Goal: Book appointment/travel/reservation

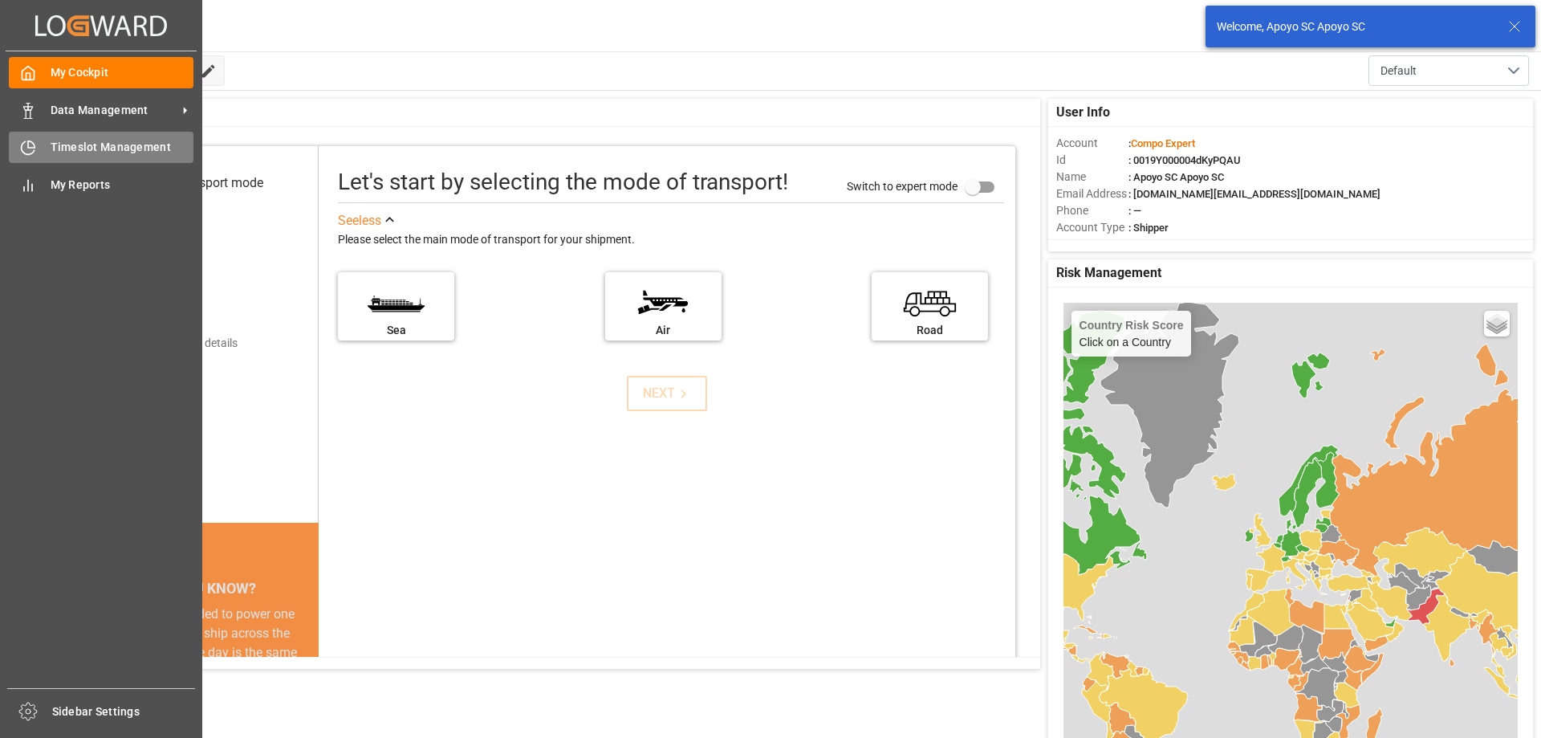
click at [46, 148] on div "Timeslot Management Timeslot Management" at bounding box center [101, 147] width 185 height 31
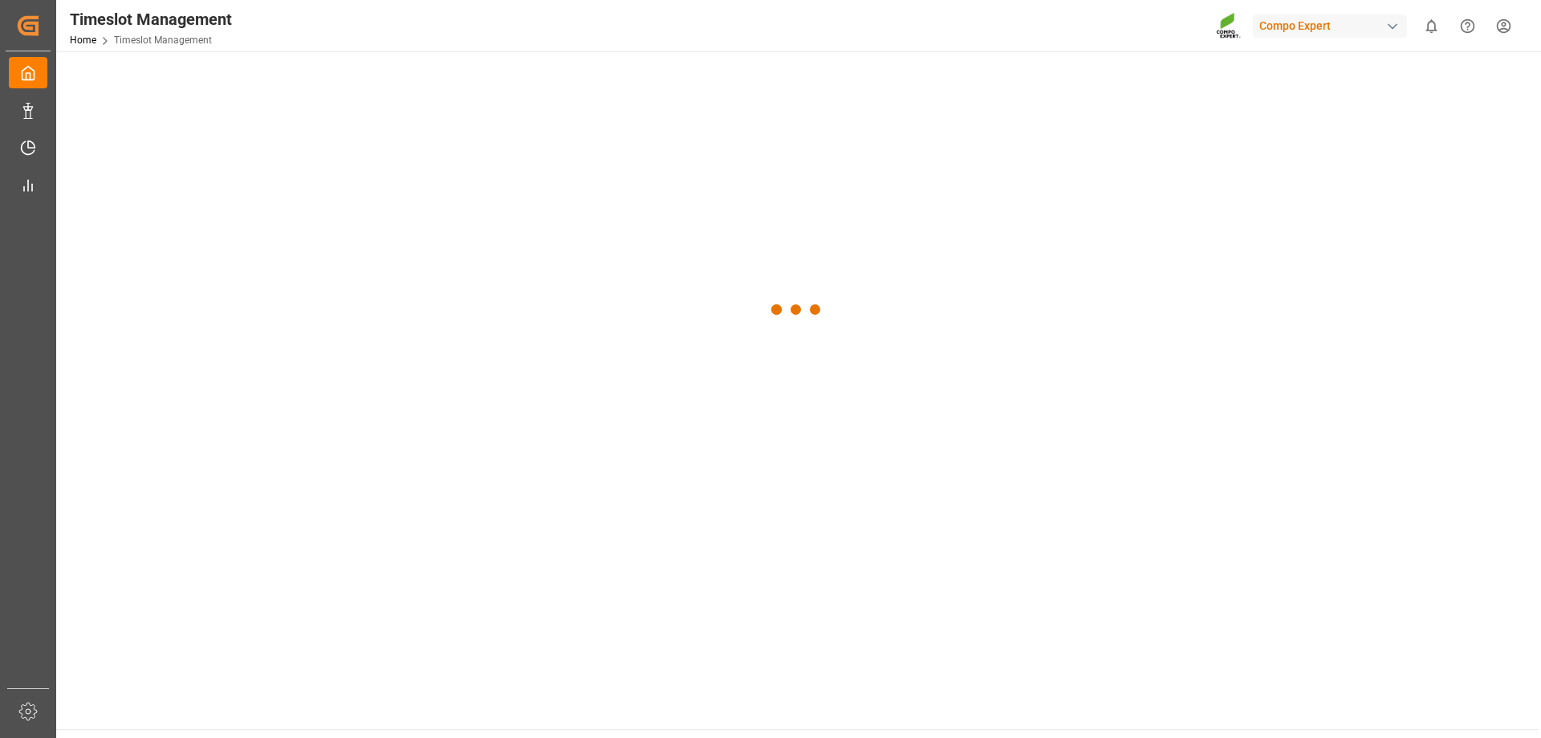
drag, startPoint x: 323, startPoint y: 65, endPoint x: 329, endPoint y: 74, distance: 10.9
click at [325, 65] on div at bounding box center [797, 309] width 1482 height 516
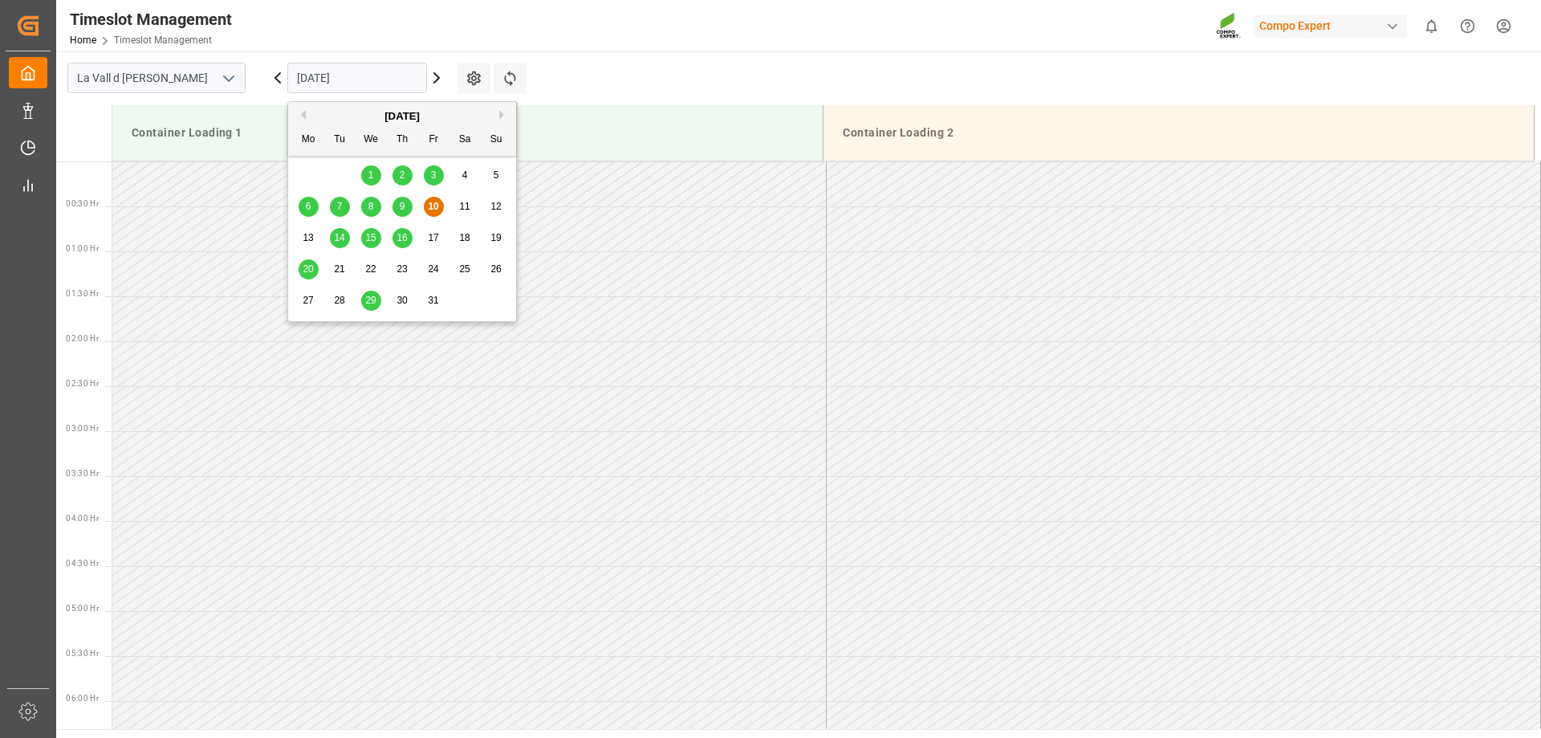
click at [321, 86] on input "[DATE]" at bounding box center [357, 78] width 140 height 30
click at [338, 237] on span "14" at bounding box center [339, 237] width 10 height 11
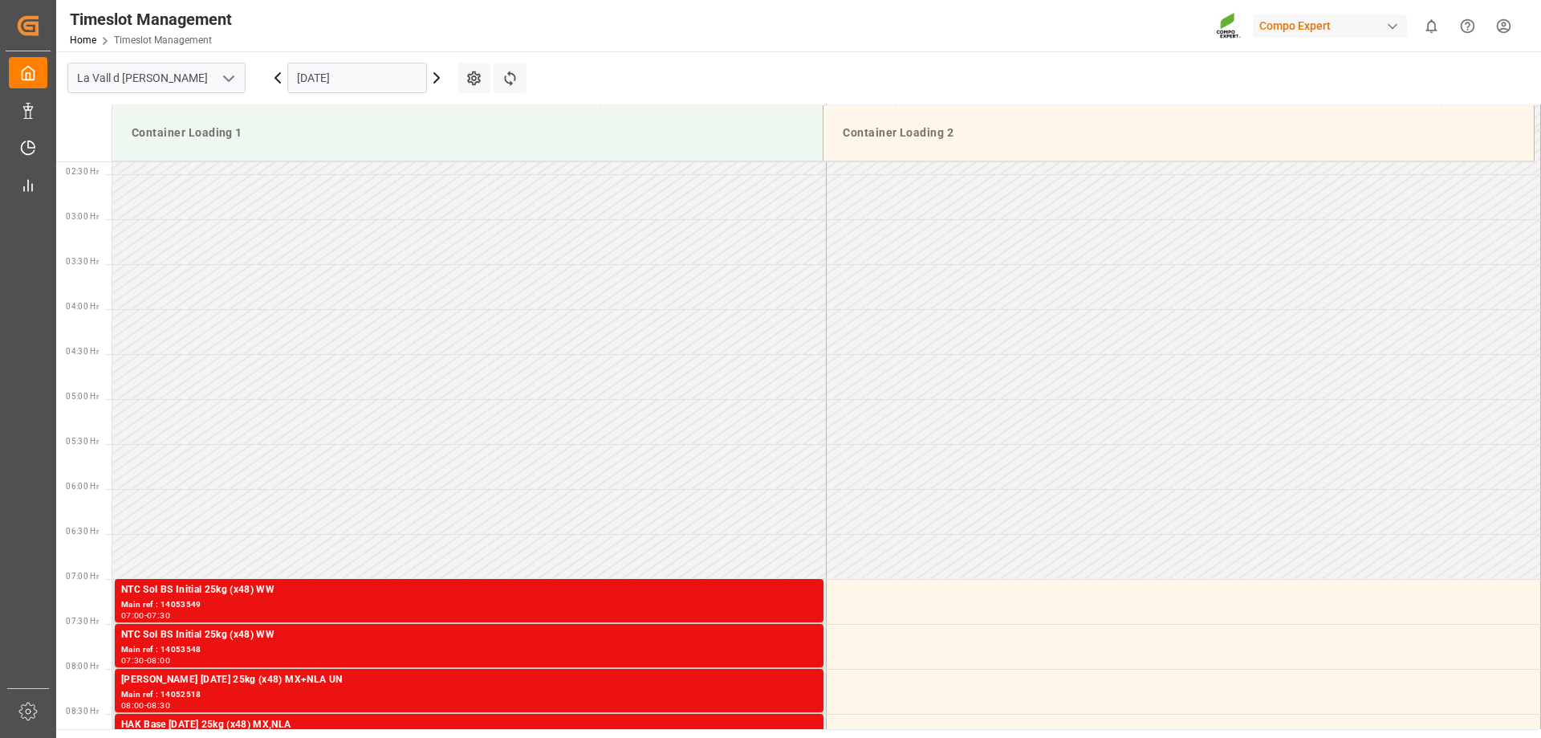
scroll to position [137, 0]
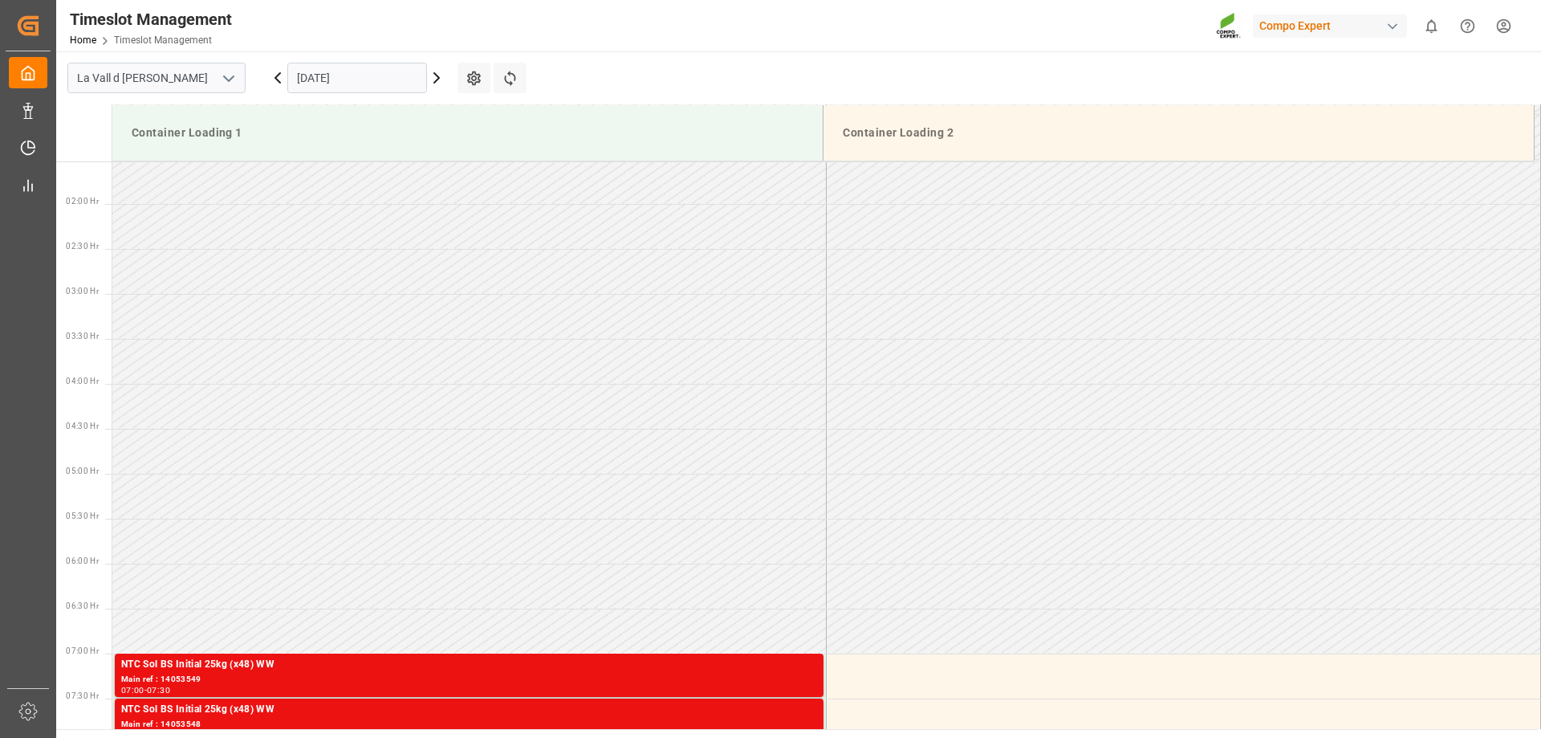
click at [402, 72] on input "[DATE]" at bounding box center [357, 78] width 140 height 30
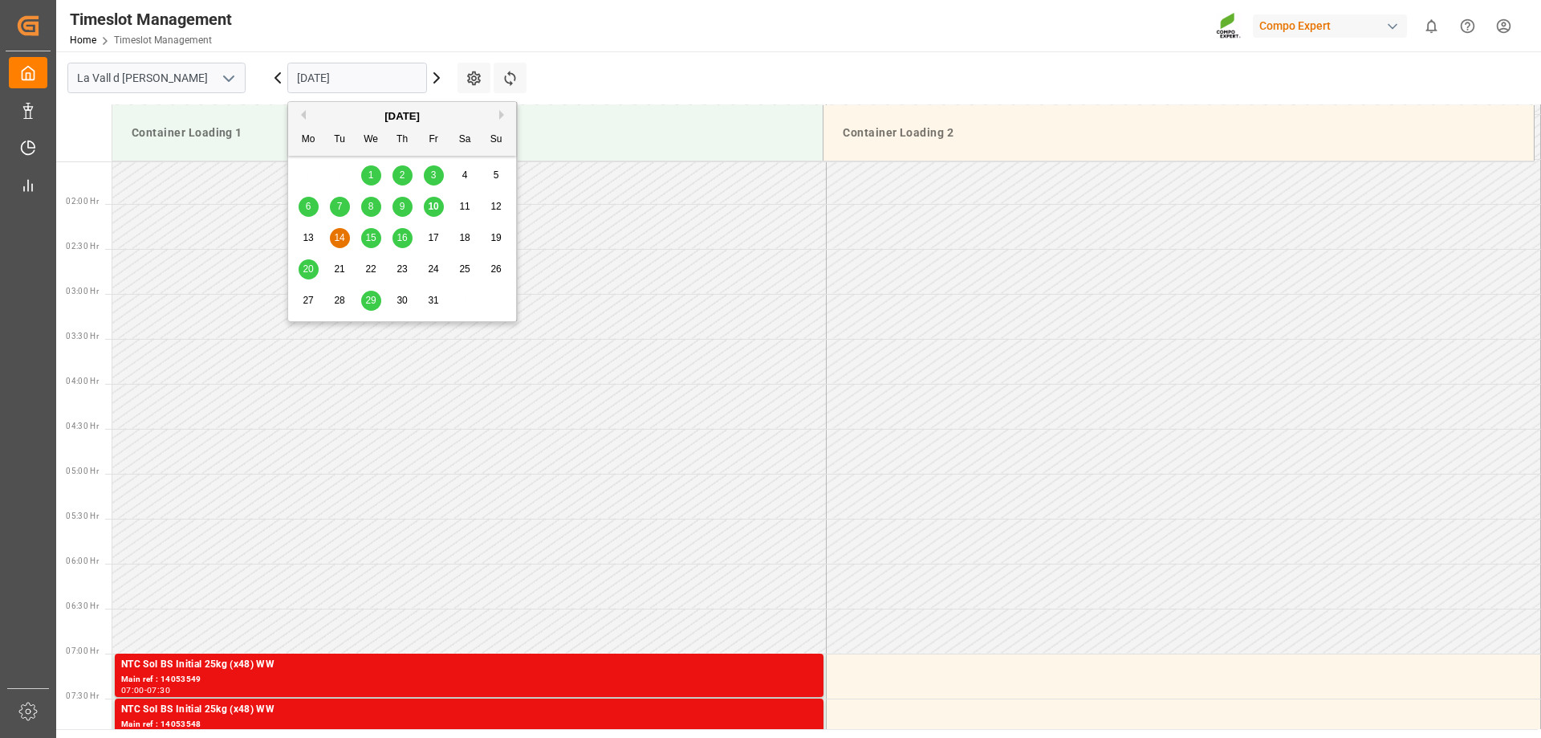
click at [367, 238] on span "15" at bounding box center [370, 237] width 10 height 11
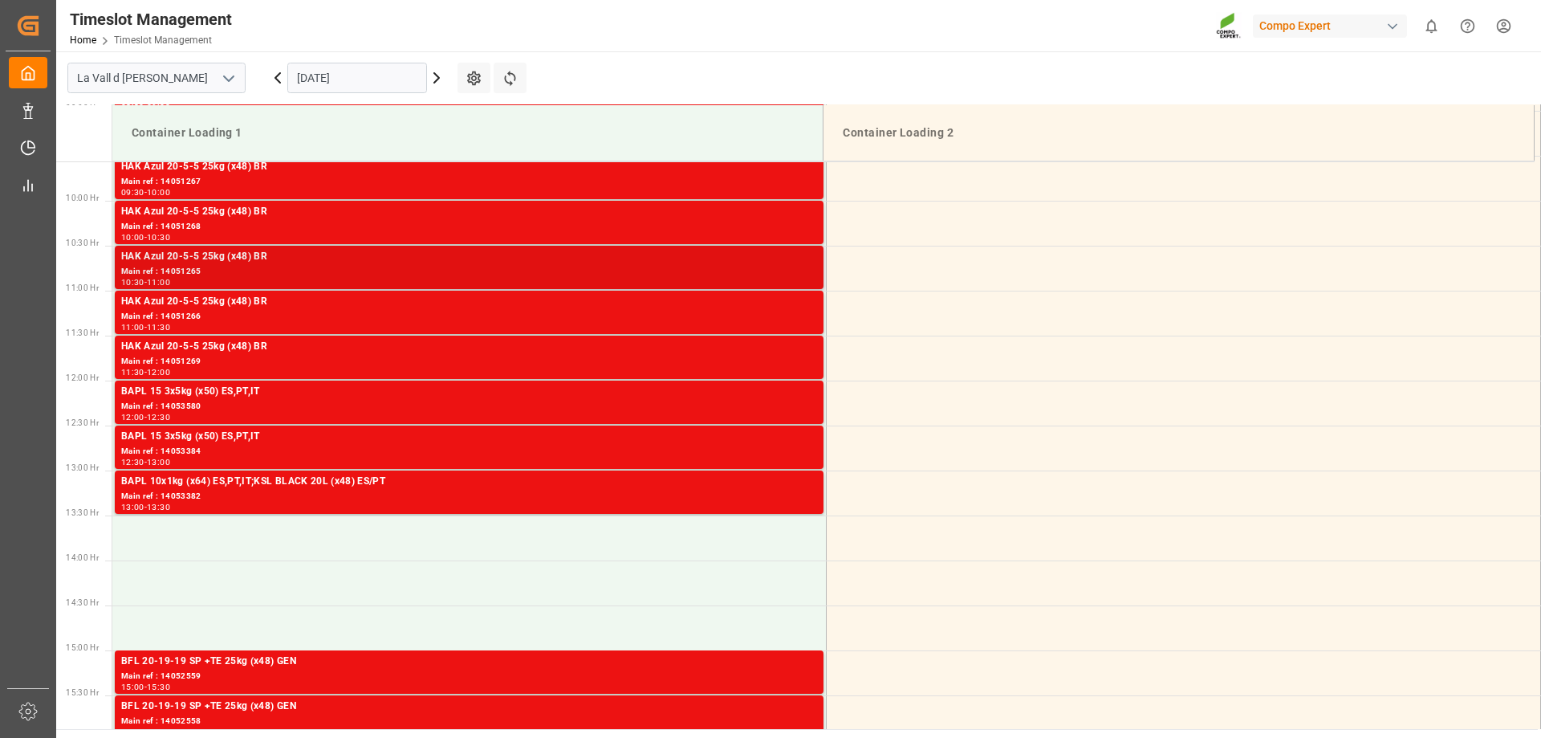
scroll to position [779, 0]
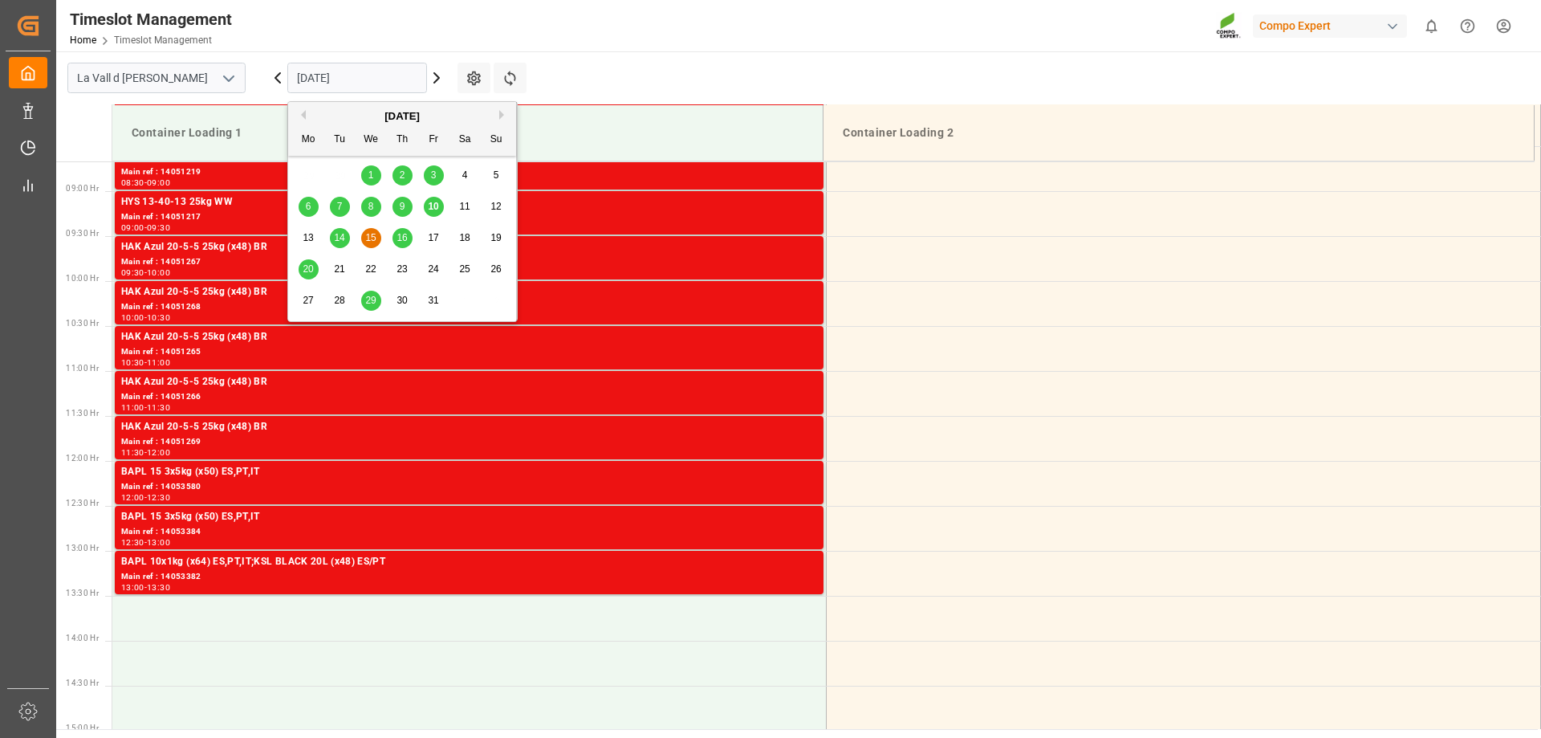
click at [332, 78] on input "[DATE]" at bounding box center [357, 78] width 140 height 30
click at [340, 234] on span "14" at bounding box center [339, 237] width 10 height 11
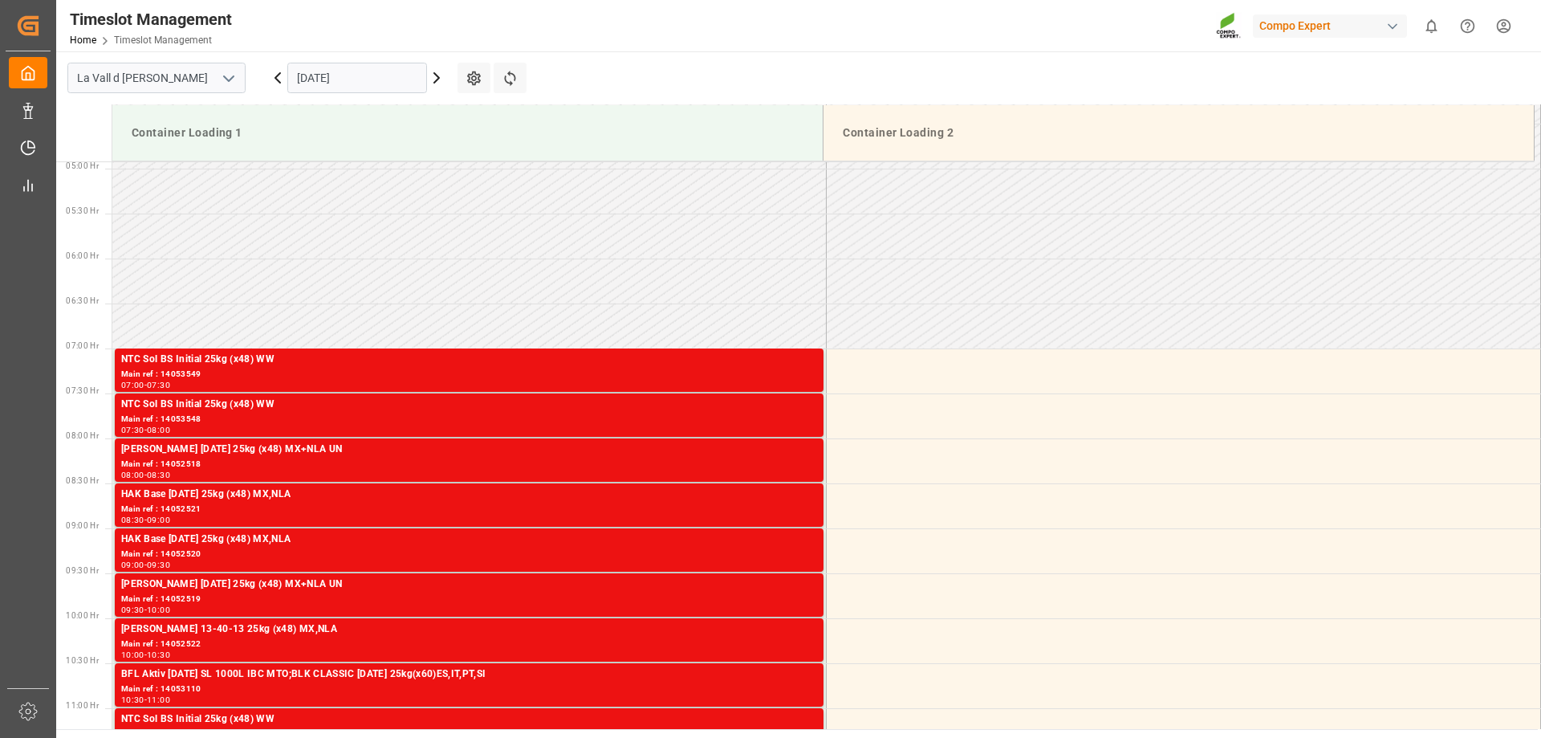
scroll to position [468, 0]
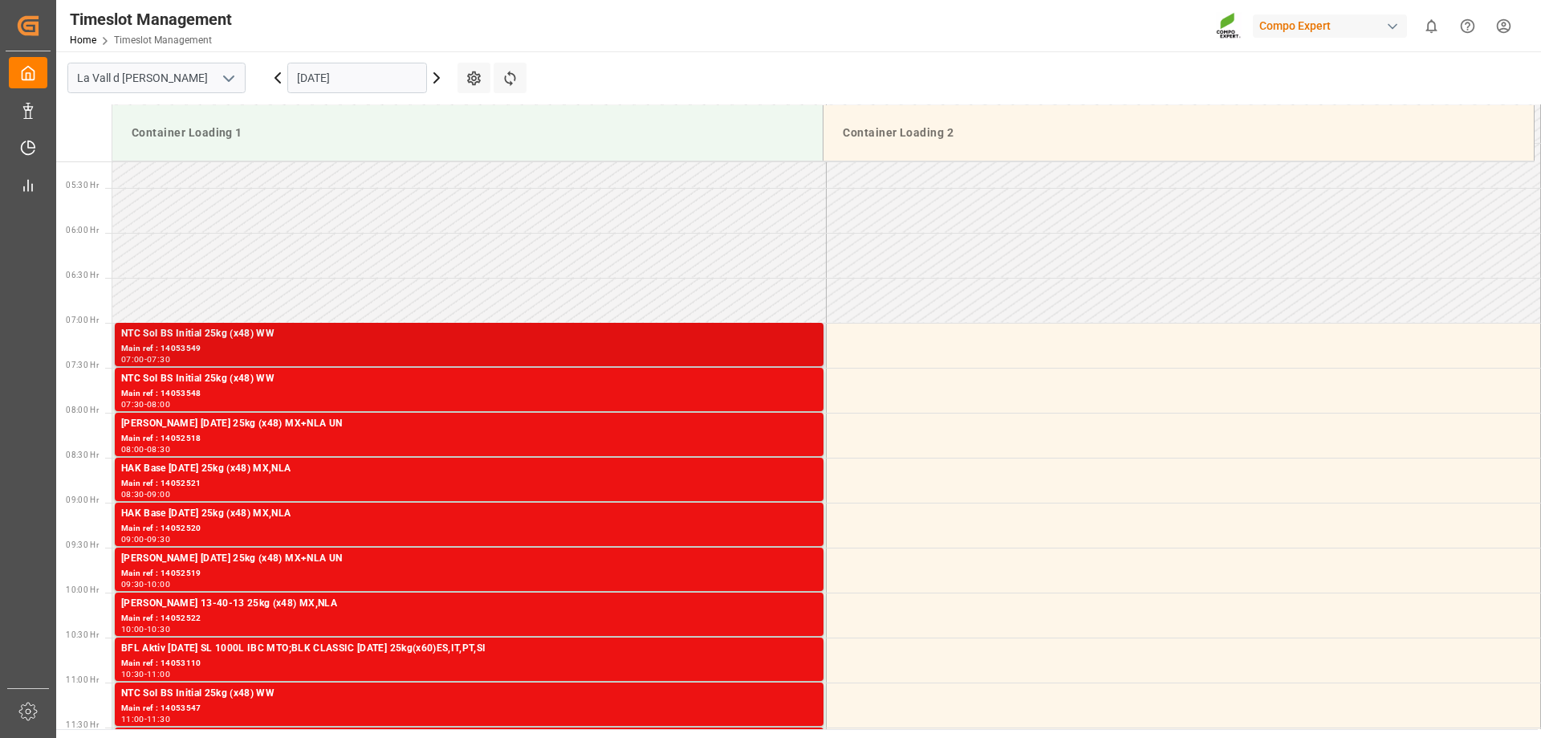
click at [344, 365] on div "NTC Sol BS Initial 25kg (x48) WW Main ref : 14053549 07:00 - 07:30" at bounding box center [469, 344] width 709 height 43
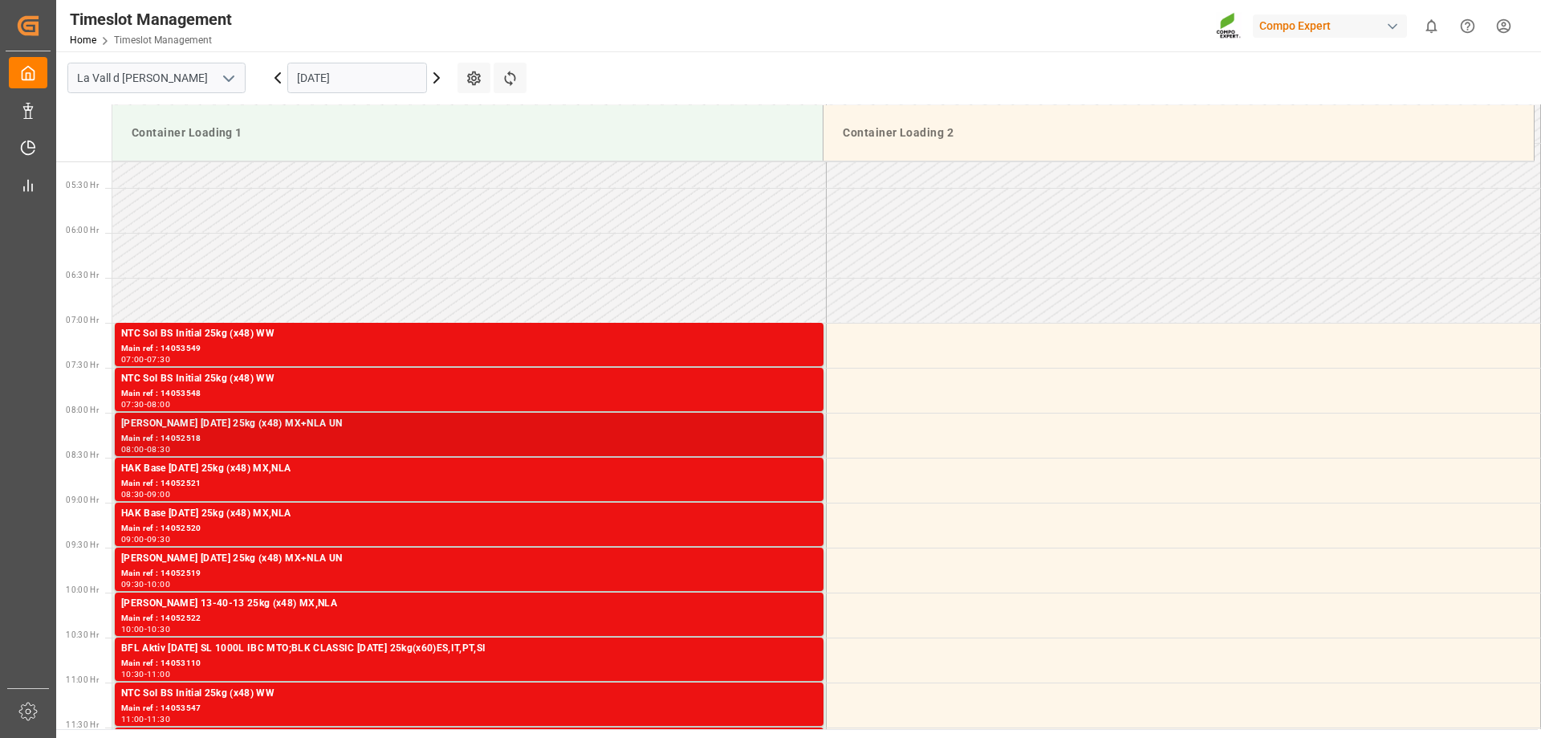
click at [339, 435] on div "Main ref : 14052518" at bounding box center [469, 439] width 696 height 14
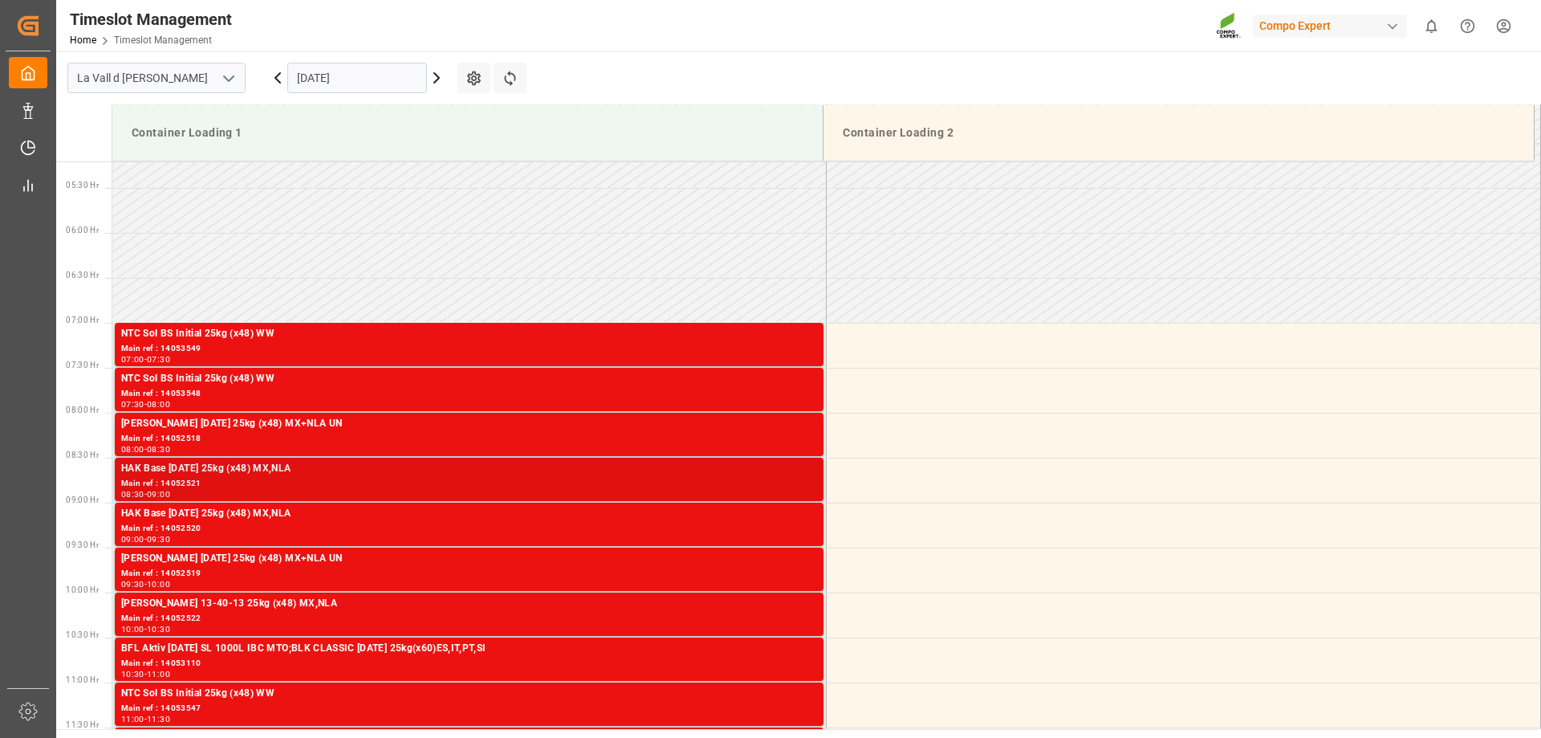
click at [334, 494] on div "08:30 - 09:00" at bounding box center [469, 494] width 696 height 9
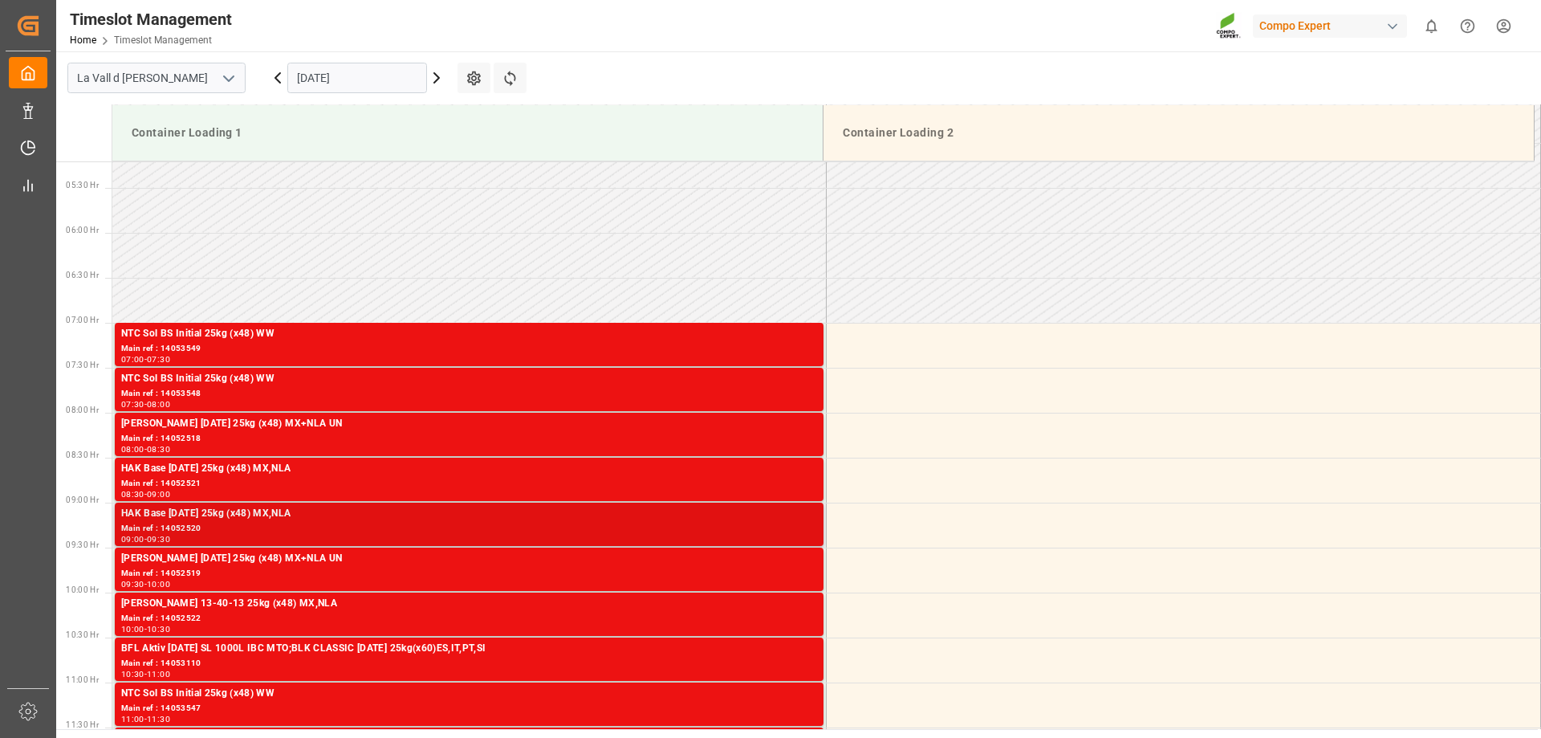
click at [333, 543] on div "09:00 - 09:30" at bounding box center [469, 539] width 696 height 9
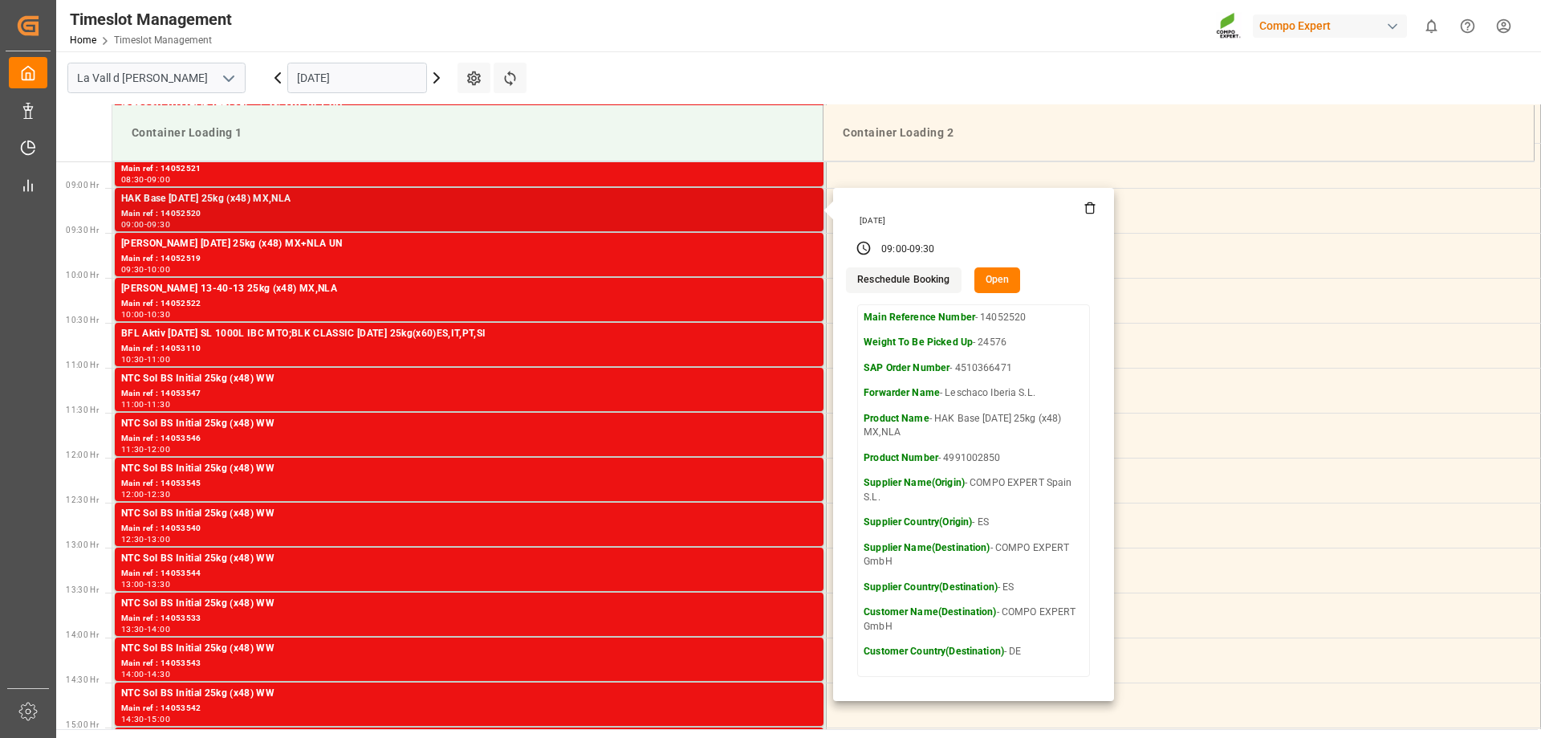
scroll to position [789, 0]
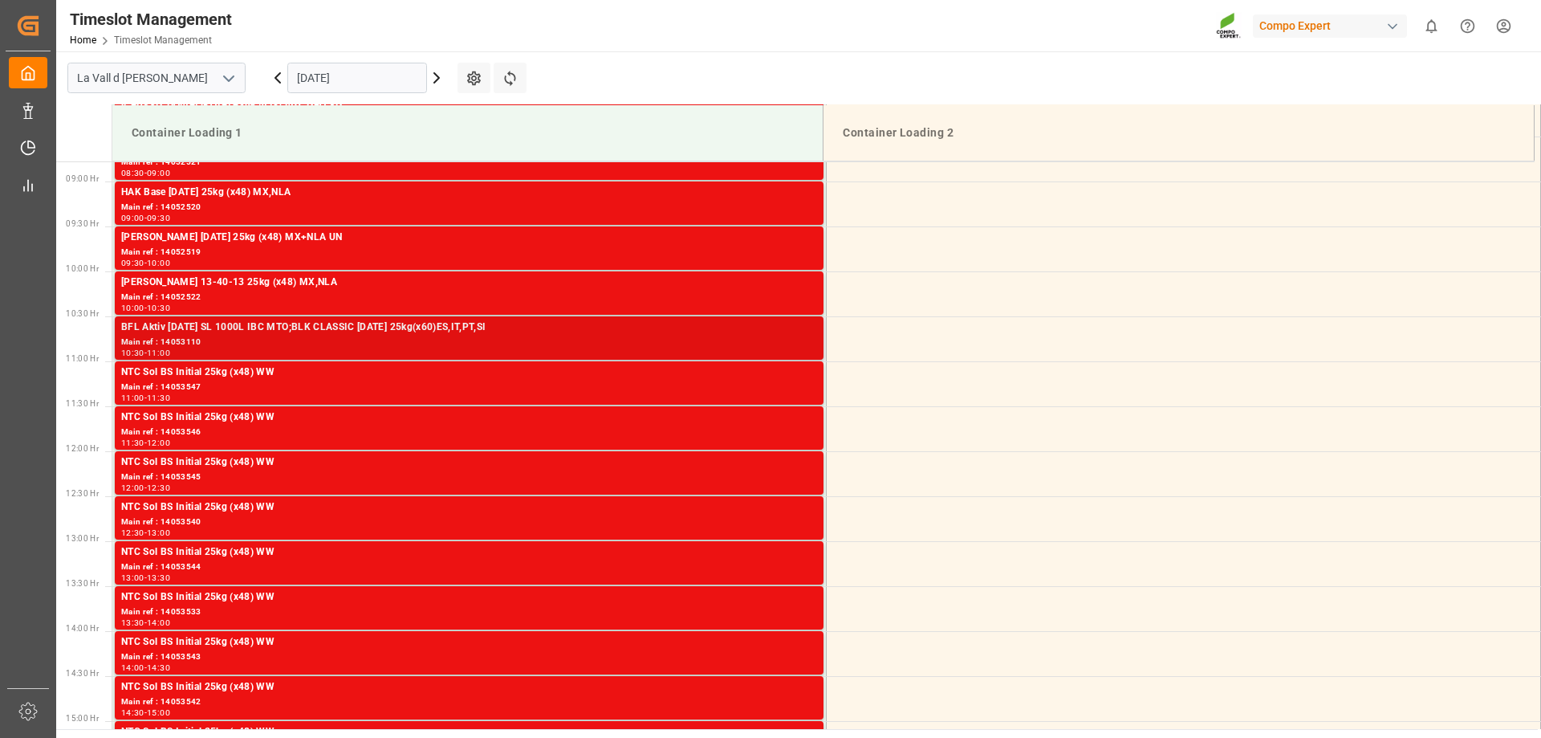
click at [242, 335] on div "Main ref : 14053110" at bounding box center [469, 342] width 696 height 14
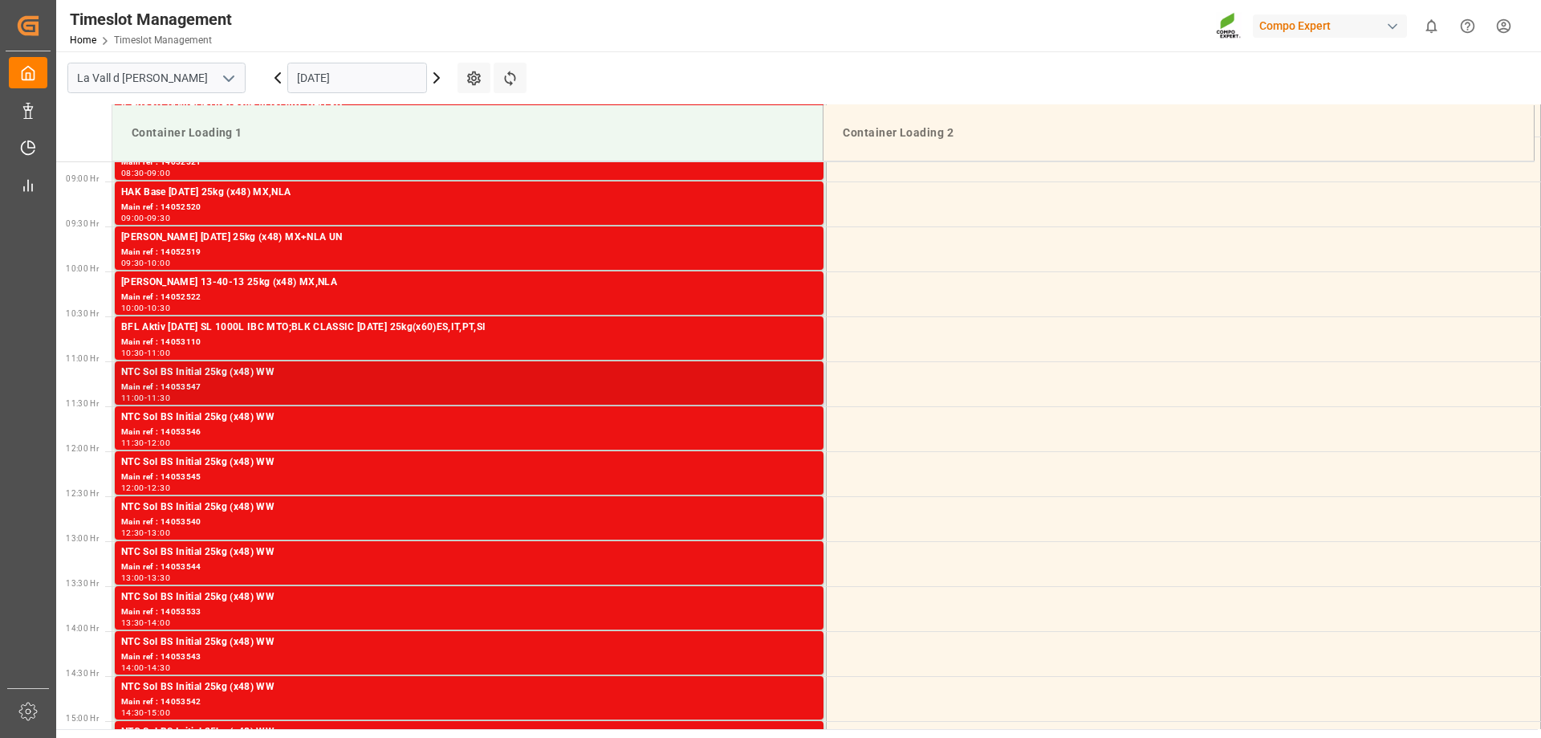
click at [282, 389] on div "Main ref : 14053547" at bounding box center [469, 387] width 696 height 14
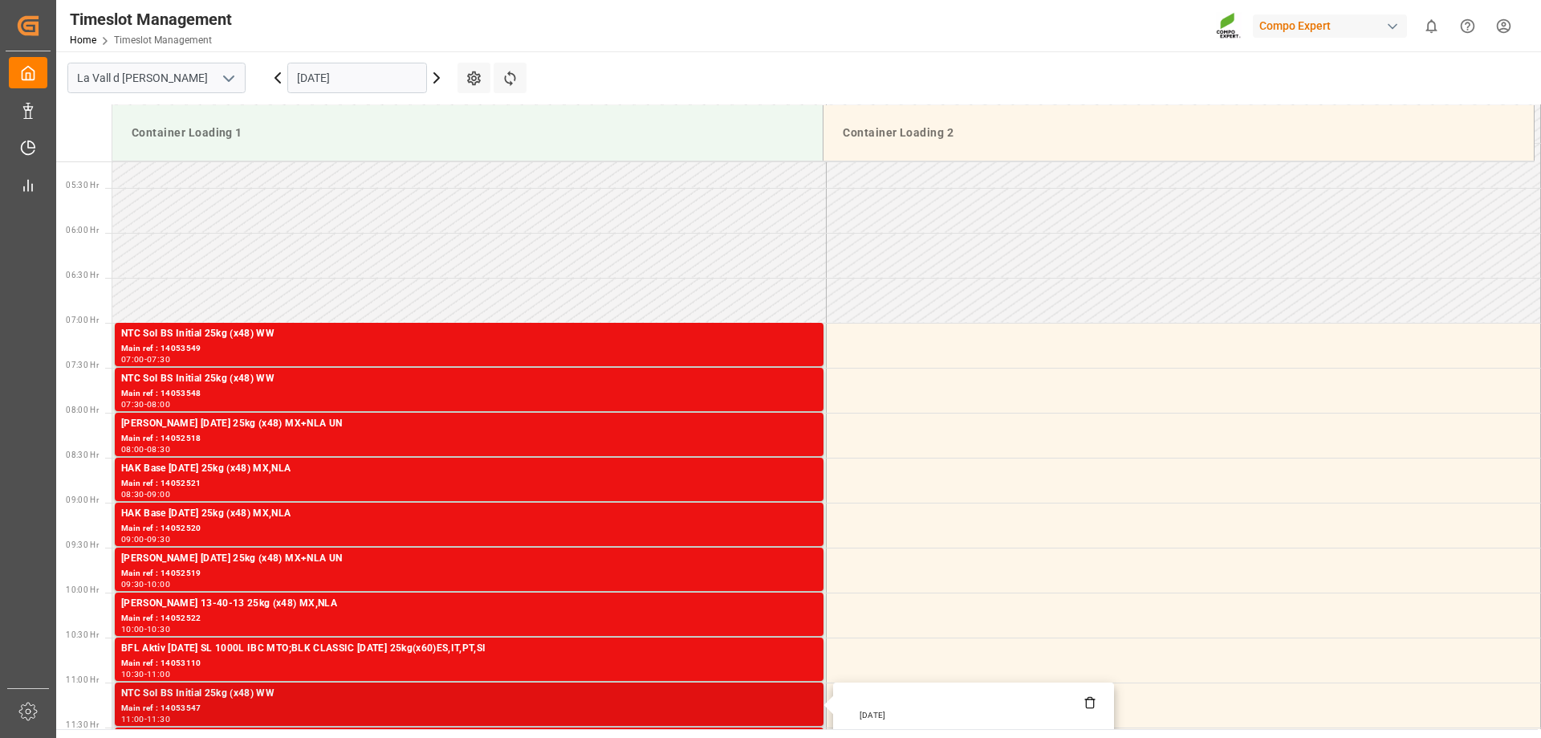
scroll to position [147, 0]
